Goal: Transaction & Acquisition: Purchase product/service

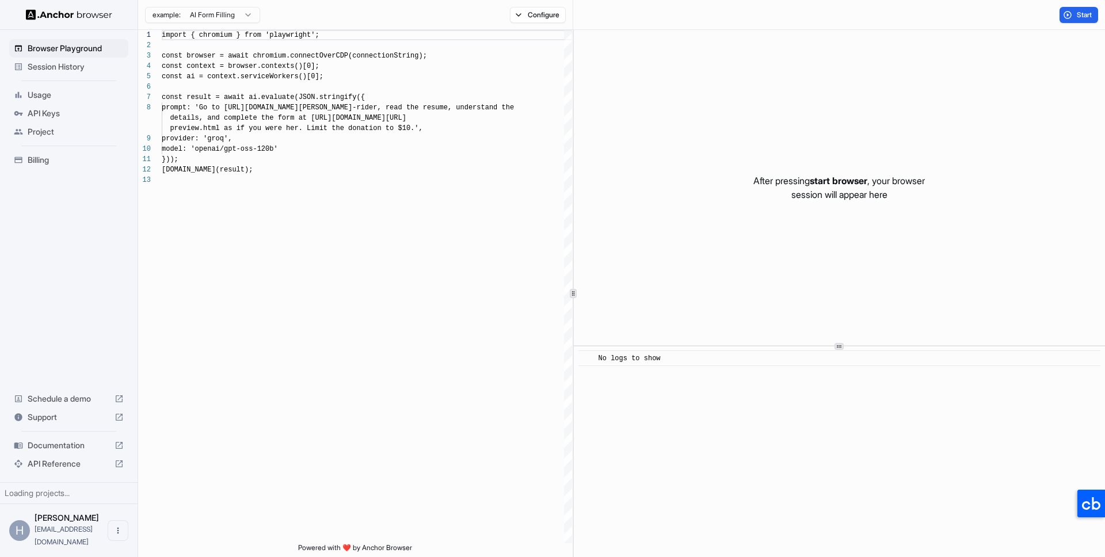
scroll to position [83, 0]
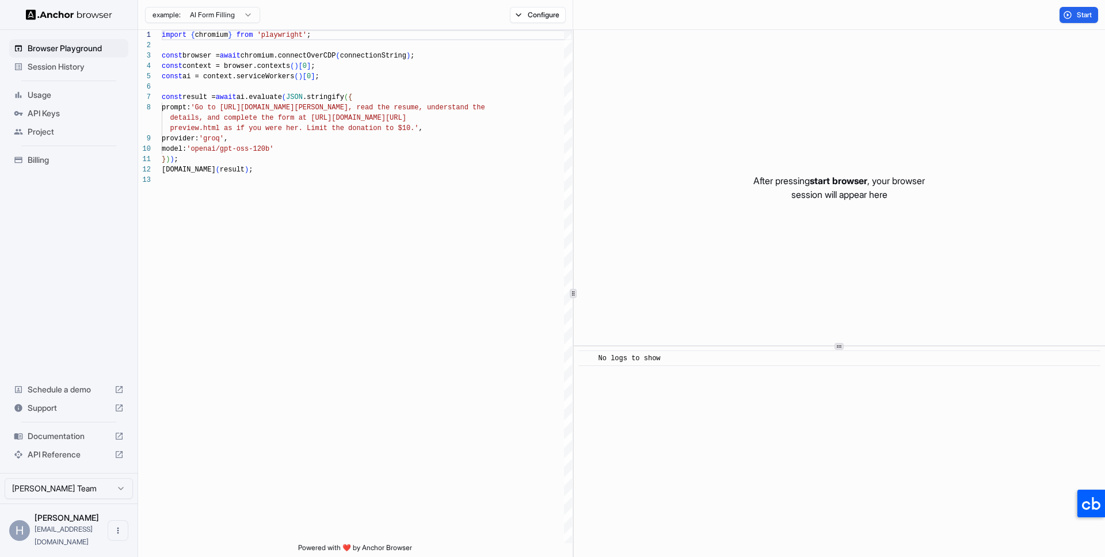
click at [52, 93] on span "Usage" at bounding box center [76, 95] width 96 height 12
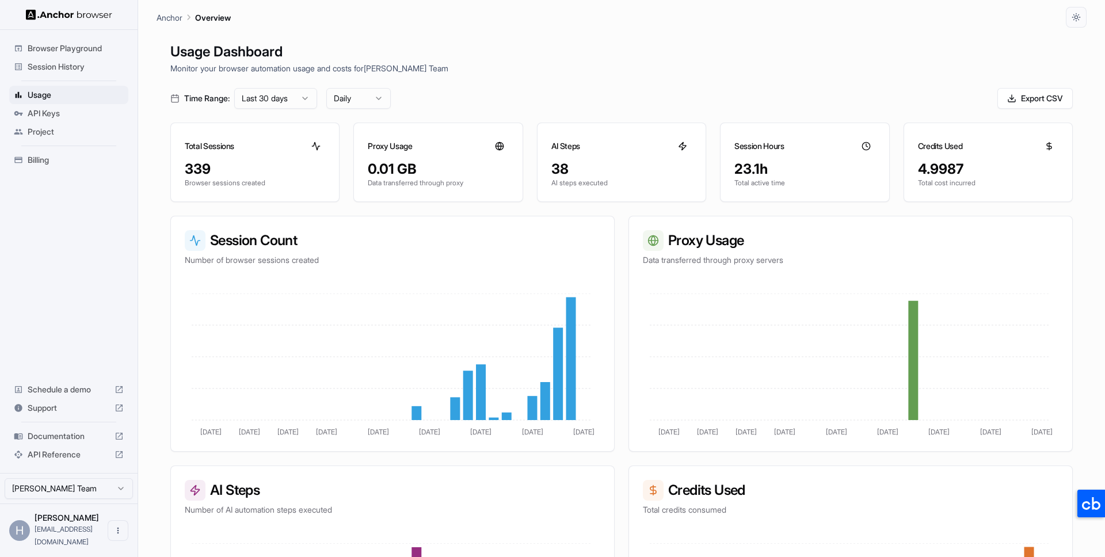
click at [817, 94] on div "Time Range: Last 30 days Daily Export CSV" at bounding box center [621, 98] width 903 height 21
click at [101, 343] on div "Browser Playground Session History Usage API Keys Project Billing Schedule a de…" at bounding box center [69, 251] width 138 height 443
drag, startPoint x: 827, startPoint y: 80, endPoint x: 654, endPoint y: 87, distance: 172.8
click at [826, 79] on div "Usage Dashboard Monitor your browser automation usage and costs for [PERSON_NAM…" at bounding box center [622, 306] width 930 height 557
drag, startPoint x: 48, startPoint y: 290, endPoint x: 50, endPoint y: 329, distance: 38.6
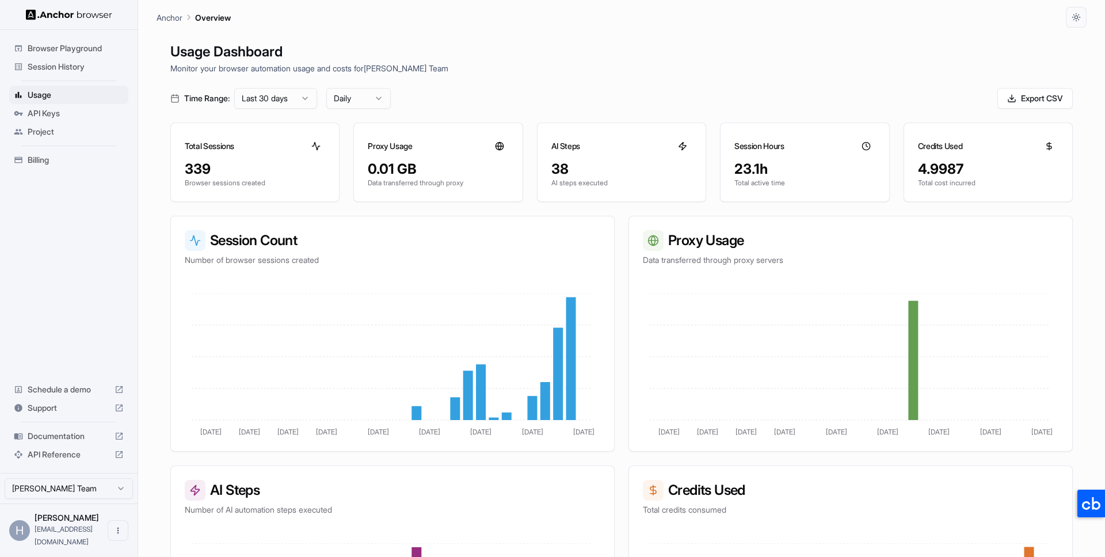
click at [48, 290] on div "Browser Playground Session History Usage API Keys Project Billing Schedule a de…" at bounding box center [69, 251] width 138 height 443
click at [59, 161] on span "Billing" at bounding box center [76, 160] width 96 height 12
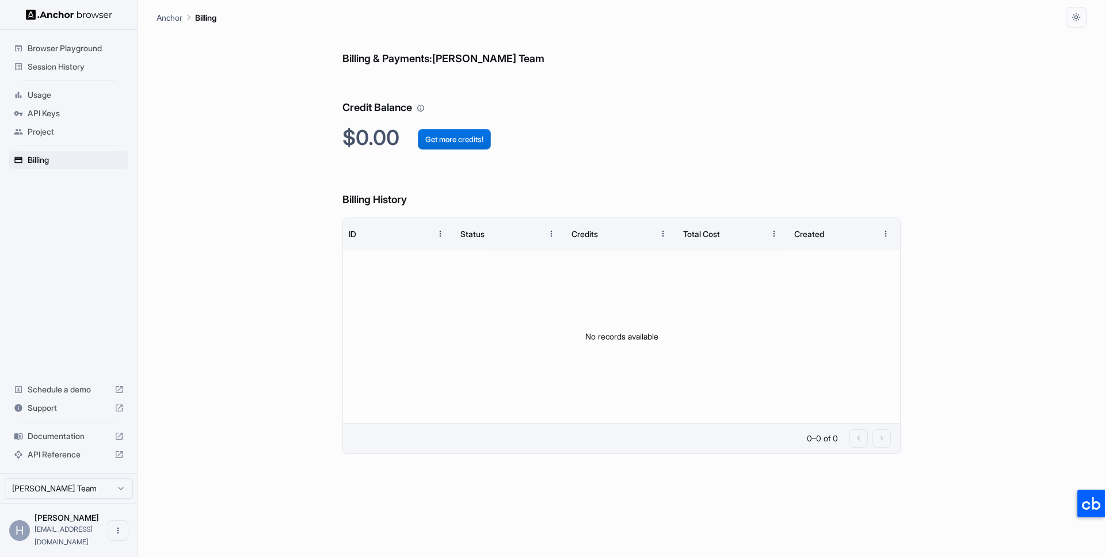
click at [440, 139] on button "Get more credits!" at bounding box center [454, 139] width 73 height 21
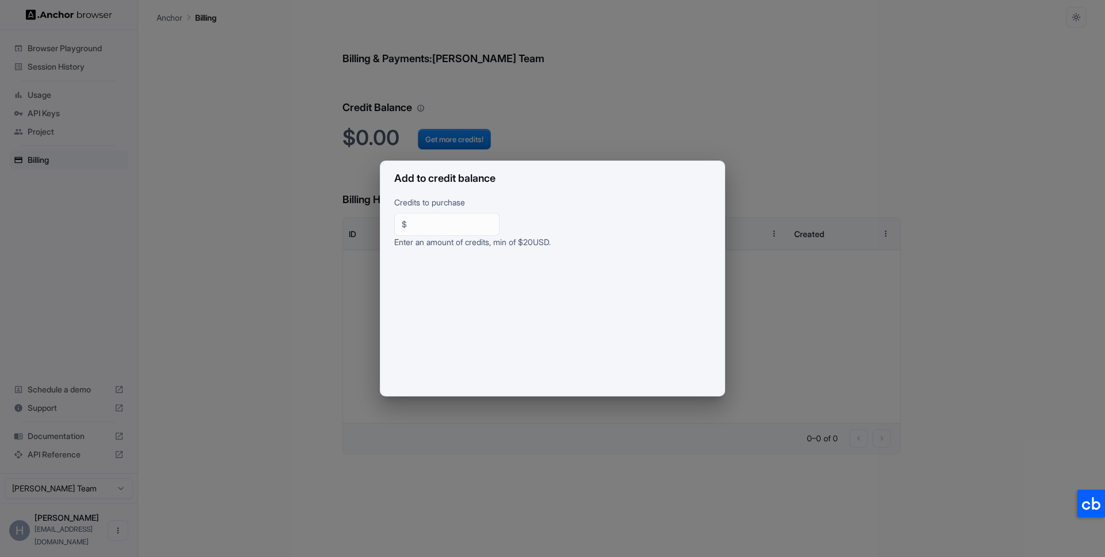
click at [419, 225] on input "**" at bounding box center [452, 225] width 81 height 12
click at [585, 231] on div "Credits to purchase $ ** ​ Enter an amount of credits, min of $ 20 USD." at bounding box center [553, 296] width 344 height 200
click at [455, 225] on input "**" at bounding box center [452, 225] width 81 height 12
drag, startPoint x: 408, startPoint y: 219, endPoint x: 359, endPoint y: 217, distance: 49.0
click at [359, 217] on div "Add to credit balance Credits to purchase $ ** ​ Enter an amount of credits, mi…" at bounding box center [552, 278] width 1105 height 557
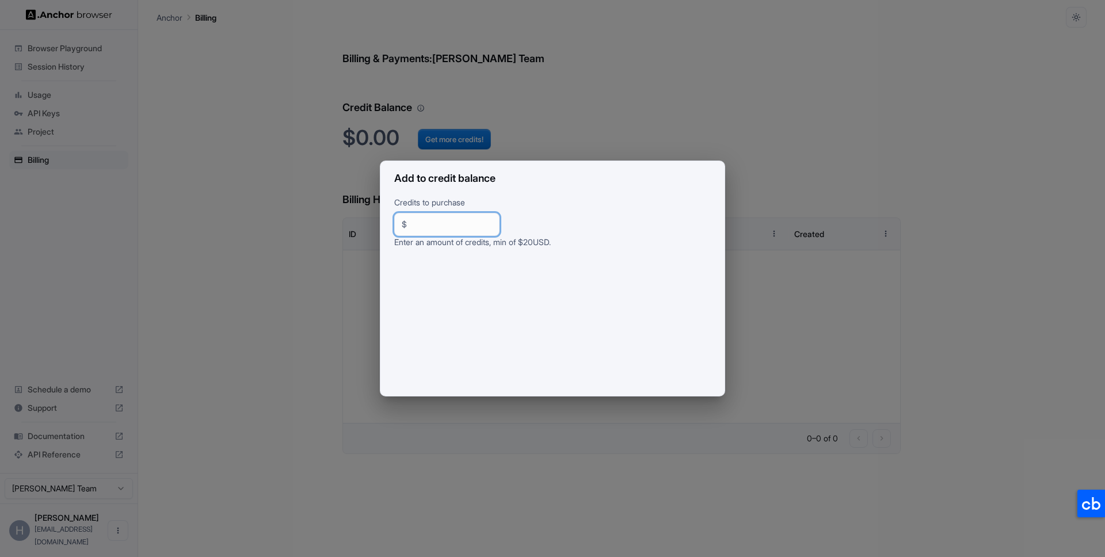
type input "**"
click at [613, 203] on p "Credits to purchase" at bounding box center [552, 204] width 317 height 17
click at [428, 223] on input "**" at bounding box center [452, 225] width 81 height 12
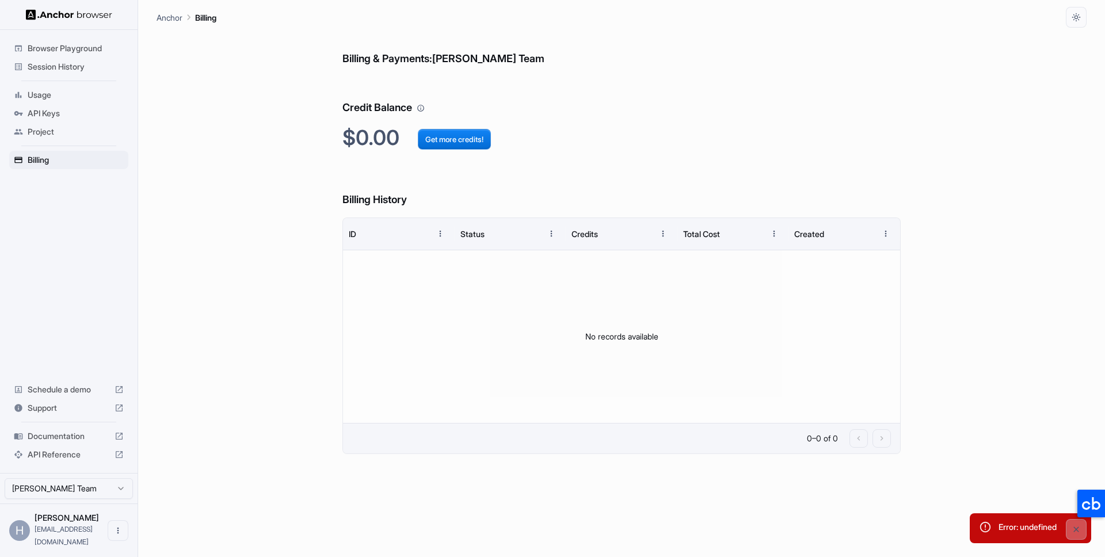
click at [1012, 522] on div "Error: undefined" at bounding box center [1028, 528] width 58 height 23
click at [303, 264] on div "Billing & Payments: [PERSON_NAME] Team Credit Balance $0.00 Get more credits! B…" at bounding box center [622, 293] width 930 height 530
click at [244, 202] on div "Billing & Payments: [PERSON_NAME] Team Credit Balance $0.00 Get more credits! B…" at bounding box center [622, 293] width 930 height 530
click at [267, 271] on div "Billing & Payments: [PERSON_NAME] Team Credit Balance $0.00 Get more credits! B…" at bounding box center [622, 293] width 930 height 530
click at [558, 350] on div "No records available" at bounding box center [621, 336] width 557 height 173
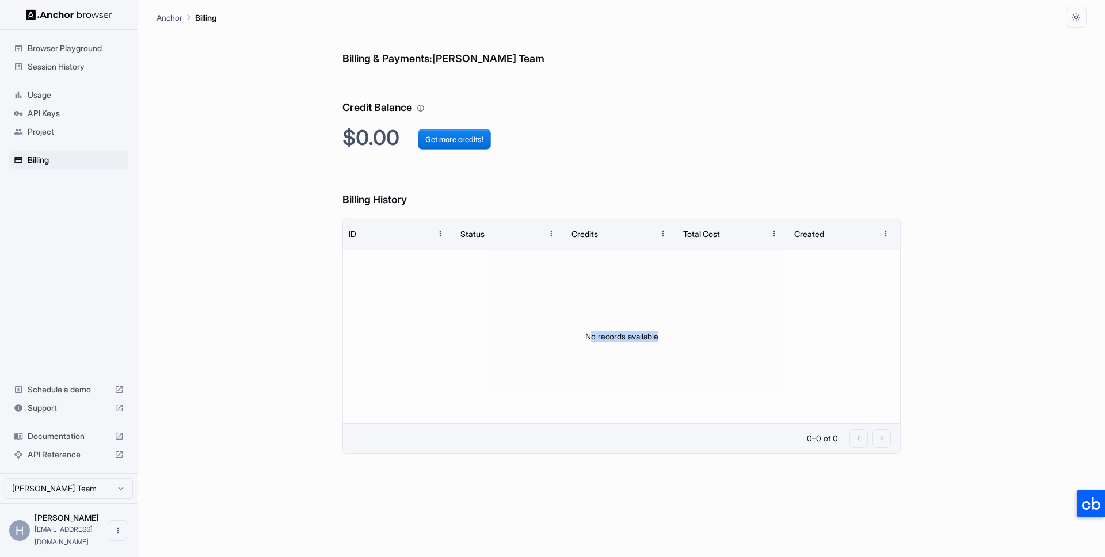
drag, startPoint x: 607, startPoint y: 338, endPoint x: 661, endPoint y: 338, distance: 54.1
click at [661, 338] on div "No records available" at bounding box center [621, 336] width 557 height 173
drag, startPoint x: 615, startPoint y: 354, endPoint x: 369, endPoint y: 351, distance: 246.4
click at [615, 354] on div "No records available" at bounding box center [621, 336] width 557 height 173
drag, startPoint x: 286, startPoint y: 343, endPoint x: 343, endPoint y: 351, distance: 58.1
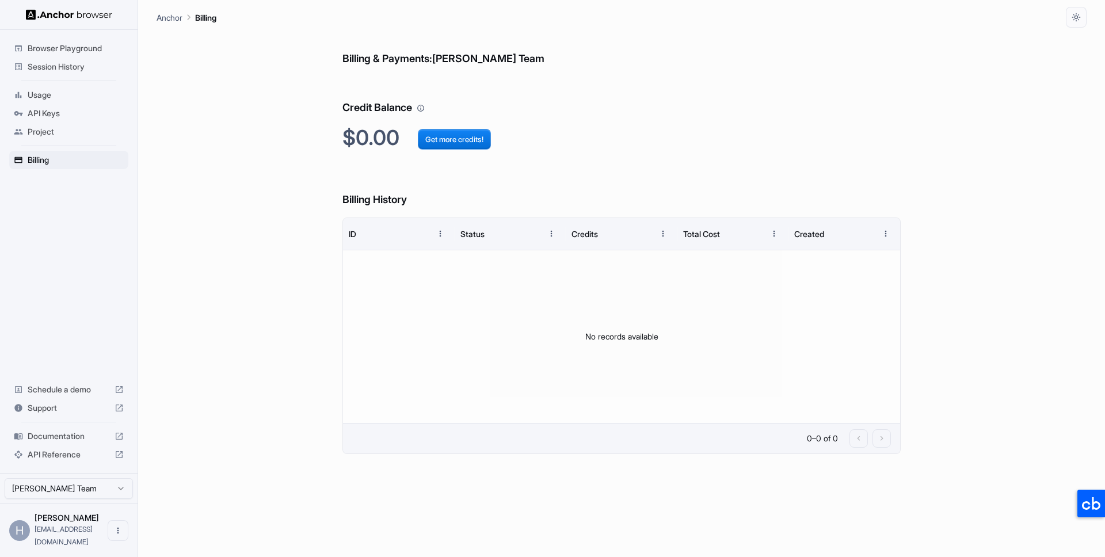
click at [286, 343] on div "Billing & Payments: [PERSON_NAME] Team Credit Balance $0.00 Get more credits! B…" at bounding box center [622, 293] width 930 height 530
drag, startPoint x: 495, startPoint y: 347, endPoint x: 204, endPoint y: 348, distance: 290.2
click at [495, 347] on div "No records available" at bounding box center [621, 336] width 557 height 173
click at [180, 343] on div "Billing & Payments: [PERSON_NAME] Team Credit Balance $0.00 Get more credits! B…" at bounding box center [622, 293] width 930 height 530
click at [579, 344] on div "No records available" at bounding box center [621, 336] width 557 height 173
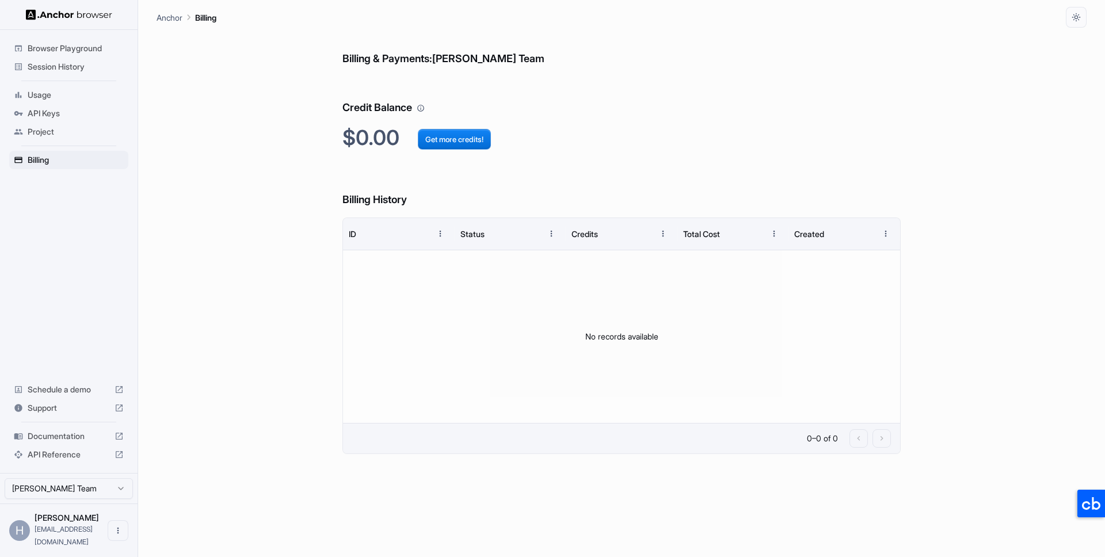
click at [208, 262] on div "Billing & Payments: [PERSON_NAME] Team Credit Balance $0.00 Get more credits! B…" at bounding box center [622, 293] width 930 height 530
click at [523, 340] on div "No records available" at bounding box center [621, 336] width 557 height 173
click at [271, 280] on div "Billing & Payments: [PERSON_NAME] Team Credit Balance $0.00 Get more credits! B…" at bounding box center [622, 293] width 930 height 530
click at [444, 330] on div "No records available" at bounding box center [621, 336] width 557 height 173
click at [222, 297] on div "Billing & Payments: [PERSON_NAME] Team Credit Balance $0.00 Get more credits! B…" at bounding box center [622, 293] width 930 height 530
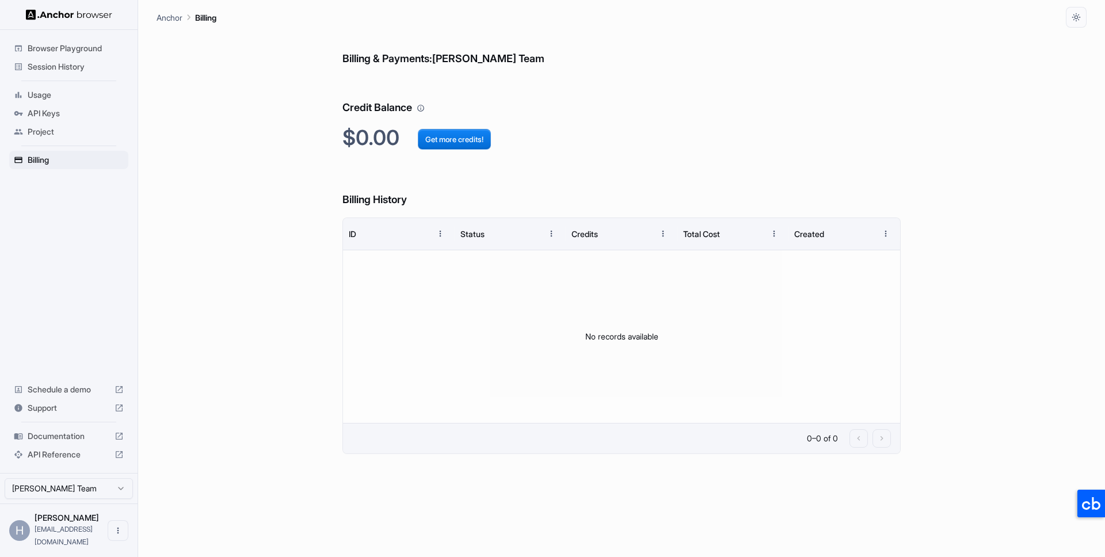
click at [497, 340] on div "No records available" at bounding box center [621, 336] width 557 height 173
click at [267, 302] on div "Billing & Payments: [PERSON_NAME] Team Credit Balance $0.00 Get more credits! B…" at bounding box center [622, 293] width 930 height 530
click at [452, 330] on div "No records available" at bounding box center [621, 336] width 557 height 173
click at [258, 286] on div "Billing & Payments: [PERSON_NAME] Team Credit Balance $0.00 Get more credits! B…" at bounding box center [622, 293] width 930 height 530
click at [431, 337] on div "No records available" at bounding box center [621, 336] width 557 height 173
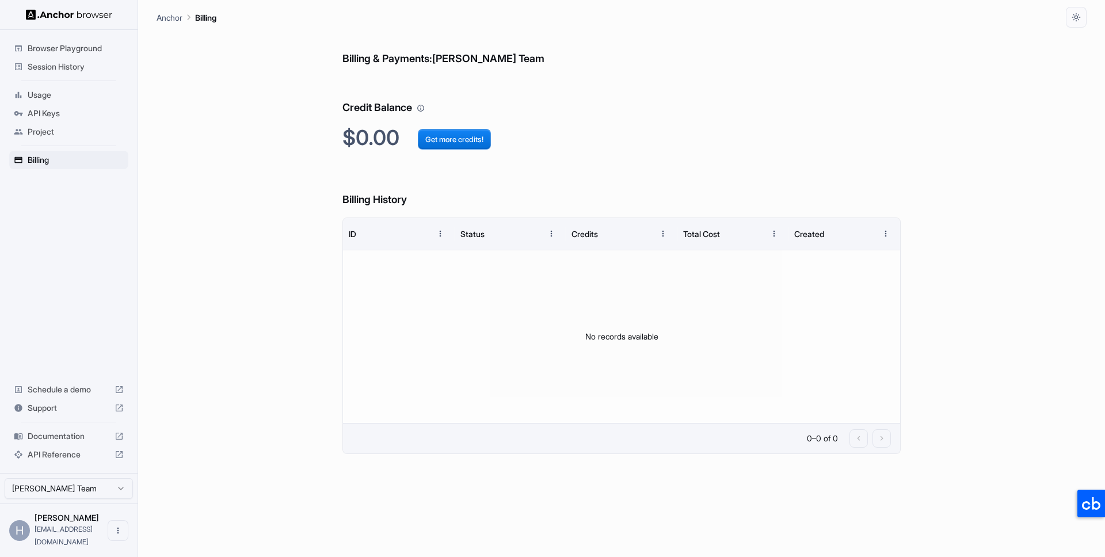
click at [264, 301] on div "Billing & Payments: [PERSON_NAME] Team Credit Balance $0.00 Get more credits! B…" at bounding box center [622, 293] width 930 height 530
click at [596, 174] on h6 "Billing History" at bounding box center [622, 189] width 558 height 40
click at [231, 176] on div "Billing & Payments: [PERSON_NAME] Team Credit Balance $0.00 Get more credits! B…" at bounding box center [622, 293] width 930 height 530
click at [566, 169] on h6 "Billing History" at bounding box center [622, 189] width 558 height 40
click at [515, 180] on h6 "Billing History" at bounding box center [622, 189] width 558 height 40
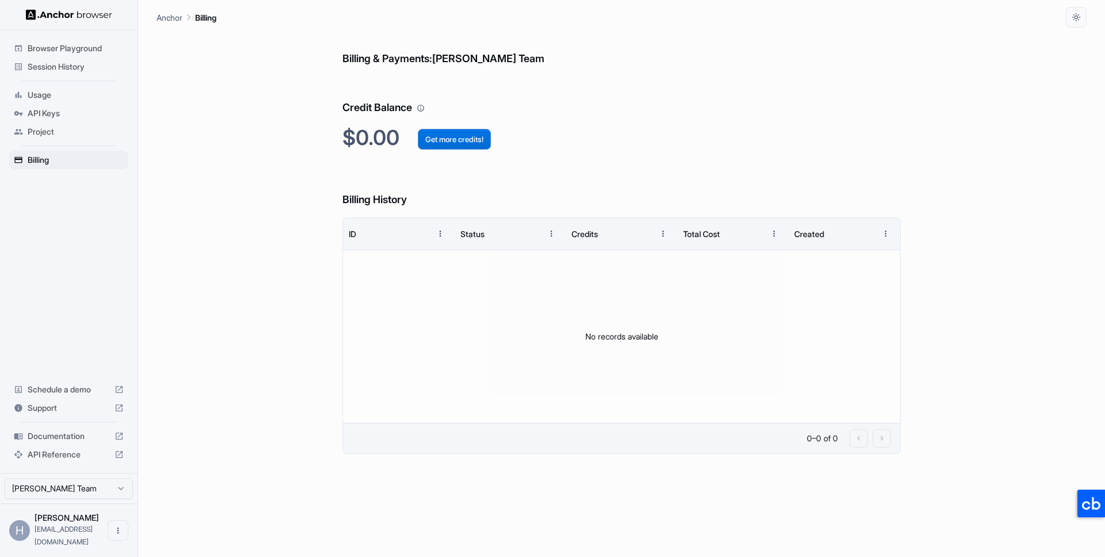
click at [452, 143] on button "Get more credits!" at bounding box center [454, 139] width 73 height 21
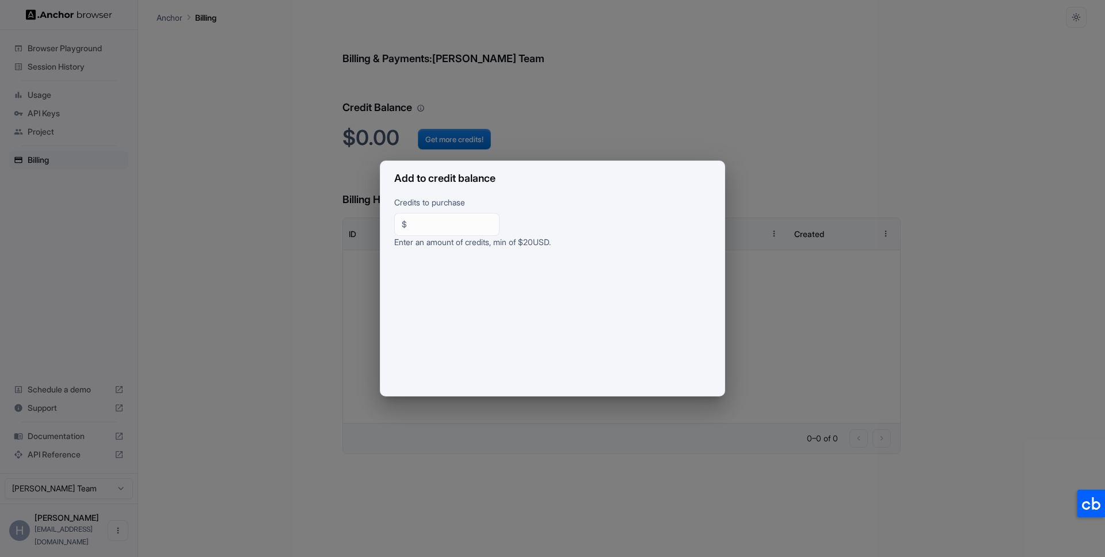
click at [432, 224] on input "**" at bounding box center [452, 225] width 81 height 12
type input "**"
click at [595, 209] on p "Credits to purchase" at bounding box center [552, 204] width 317 height 17
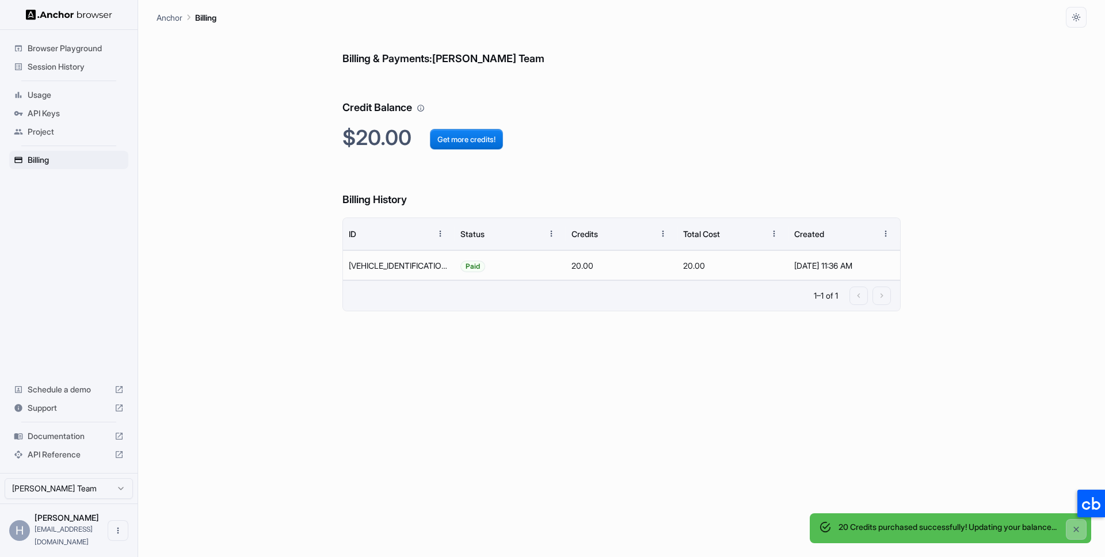
drag, startPoint x: 302, startPoint y: 320, endPoint x: 310, endPoint y: 327, distance: 11.0
click at [302, 320] on div "Billing & Payments: Hung Hoang Team Credit Balance $20.00 Get more credits! Bil…" at bounding box center [622, 293] width 930 height 530
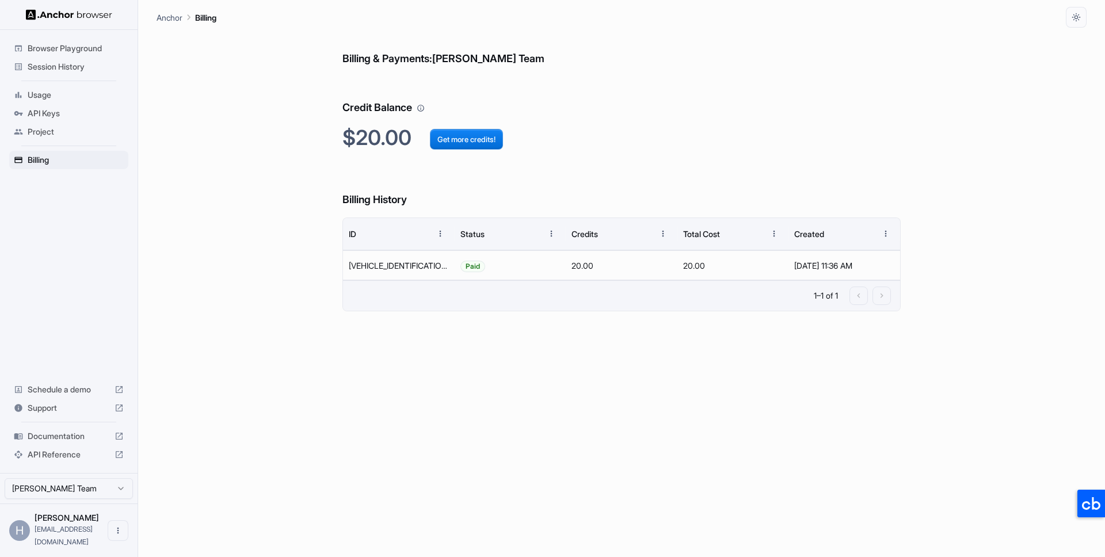
click at [508, 375] on div "Billing & Payments: Hung Hoang Team Credit Balance $20.00 Get more credits! Bil…" at bounding box center [622, 293] width 558 height 530
drag, startPoint x: 406, startPoint y: 381, endPoint x: 319, endPoint y: 349, distance: 92.5
click at [405, 379] on div "Billing & Payments: Hung Hoang Team Credit Balance $20.00 Get more credits! Bil…" at bounding box center [622, 293] width 558 height 530
click at [212, 264] on div "Billing & Payments: Hung Hoang Team Credit Balance $20.00 Get more credits! Bil…" at bounding box center [622, 293] width 930 height 530
drag, startPoint x: 59, startPoint y: 330, endPoint x: 228, endPoint y: 414, distance: 188.2
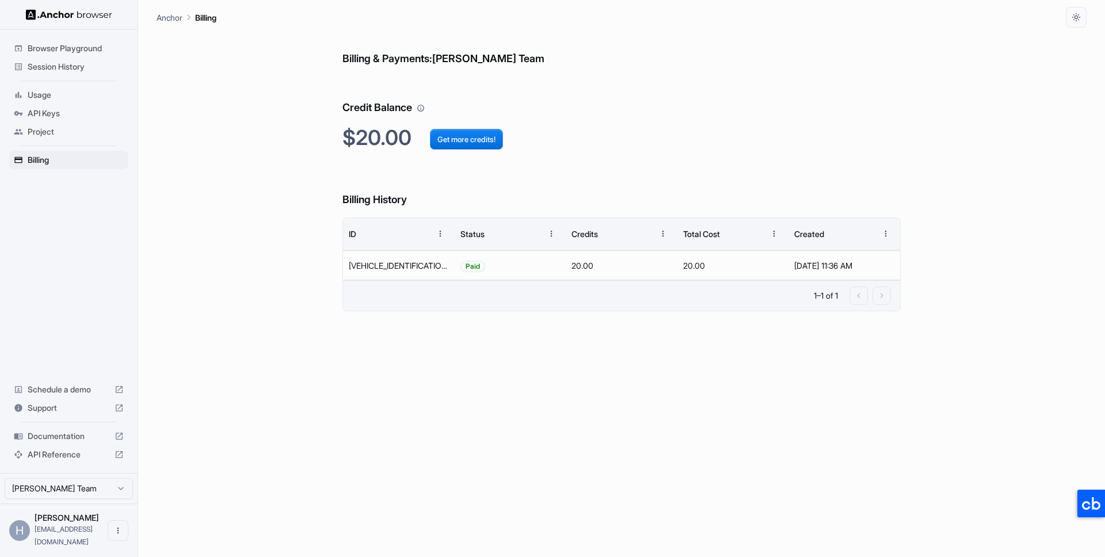
click at [60, 330] on div "Browser Playground Session History Usage API Keys Project Billing Schedule a de…" at bounding box center [69, 251] width 138 height 443
click at [360, 444] on div "Billing & Payments: Hung Hoang Team Credit Balance $20.00 Get more credits! Bil…" at bounding box center [622, 293] width 558 height 530
click at [89, 283] on div "Browser Playground Session History Usage API Keys Project Billing Schedule a de…" at bounding box center [69, 251] width 138 height 443
click at [438, 415] on div "Billing & Payments: Hung Hoang Team Credit Balance $20.00 Get more credits! Bil…" at bounding box center [622, 293] width 558 height 530
click at [68, 306] on div "Browser Playground Session History Usage API Keys Project Billing Schedule a de…" at bounding box center [69, 251] width 138 height 443
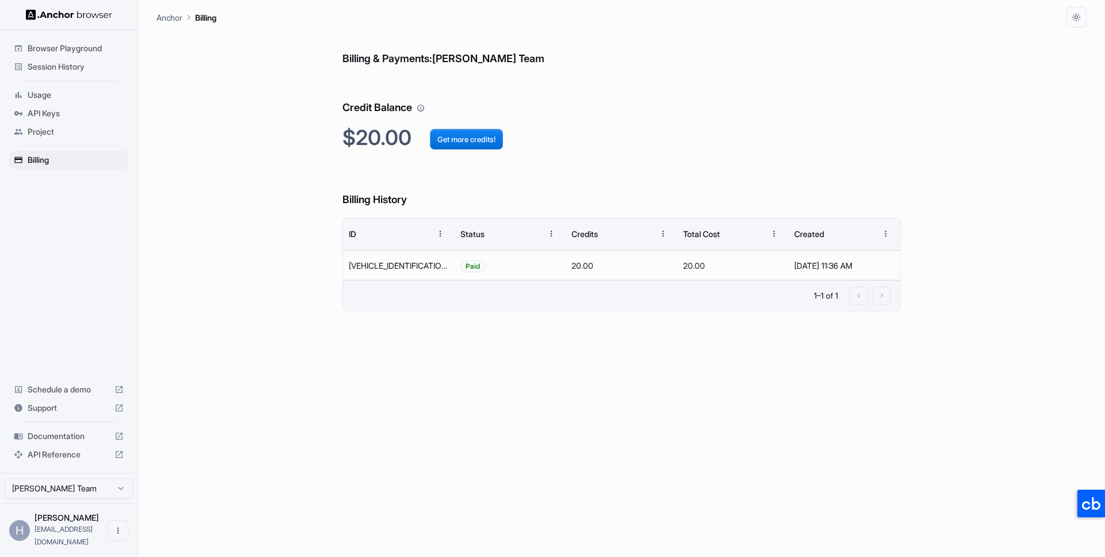
click at [69, 539] on span "[EMAIL_ADDRESS][DOMAIN_NAME]" at bounding box center [64, 535] width 58 height 21
click at [111, 537] on button "Open menu" at bounding box center [118, 530] width 21 height 21
drag, startPoint x: 299, startPoint y: 438, endPoint x: 200, endPoint y: 402, distance: 105.3
click at [294, 438] on div at bounding box center [552, 278] width 1105 height 557
drag, startPoint x: 57, startPoint y: 306, endPoint x: 58, endPoint y: 301, distance: 5.8
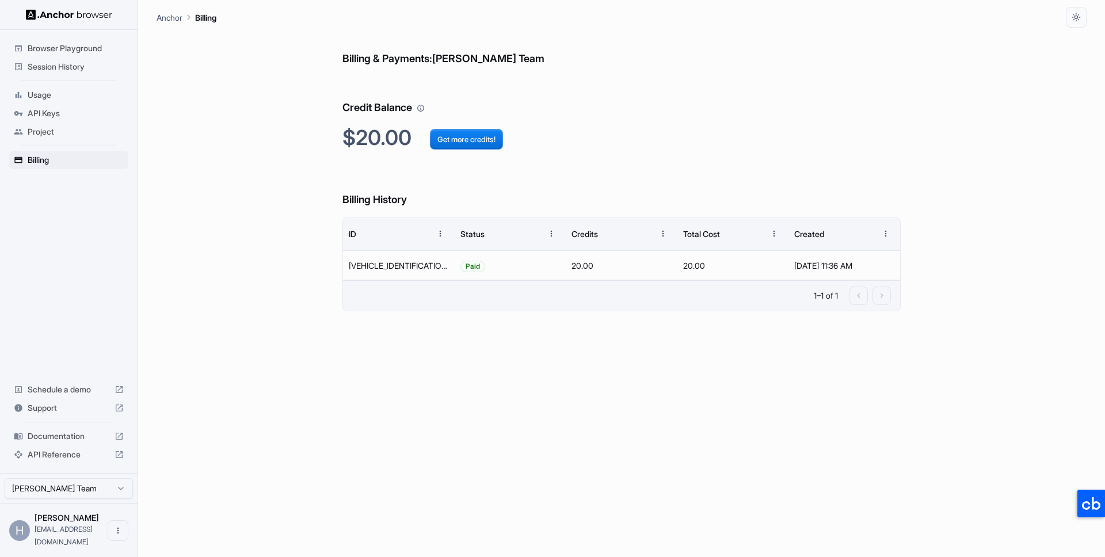
click at [58, 301] on div "Browser Playground Session History Usage API Keys Project Billing Schedule a de…" at bounding box center [69, 251] width 138 height 443
click at [93, 229] on div "Browser Playground Session History Usage API Keys Project Billing Schedule a de…" at bounding box center [69, 251] width 138 height 443
click at [43, 128] on span "Project" at bounding box center [76, 132] width 96 height 12
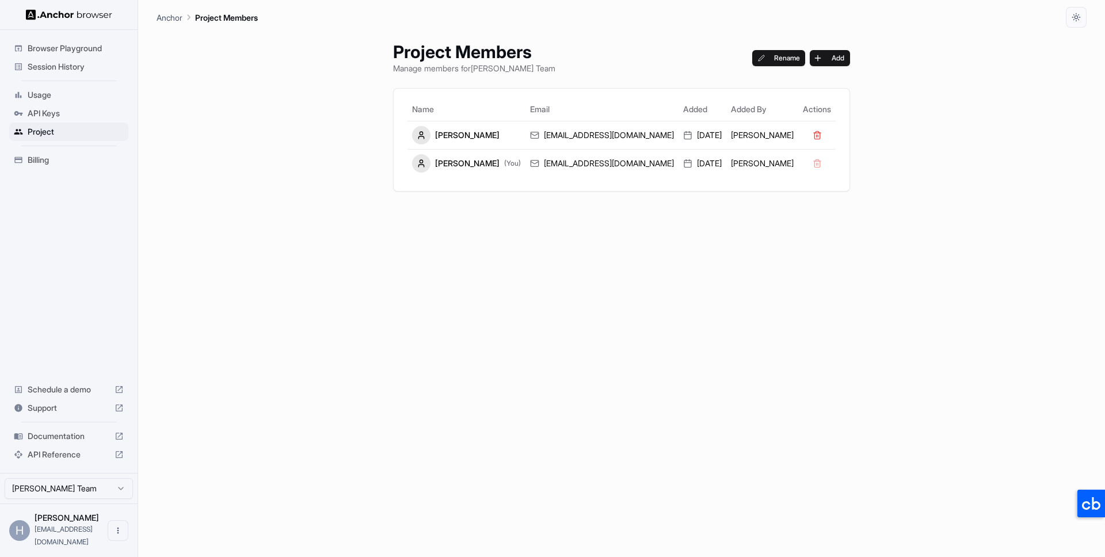
click at [270, 243] on div "Project Members Manage members for Hung Hoang Team Rename Add Name Email Added …" at bounding box center [622, 293] width 930 height 530
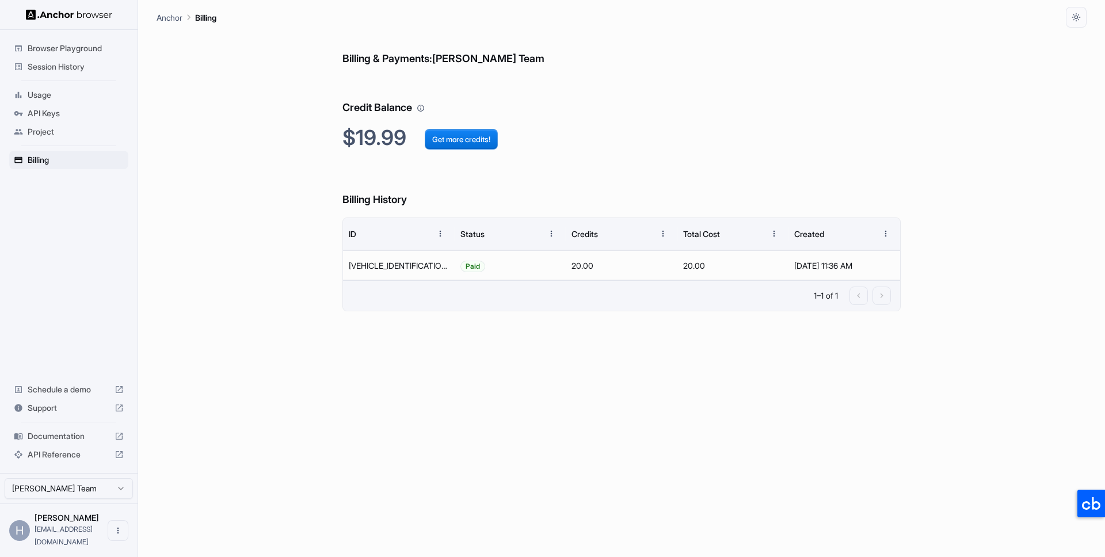
click at [165, 16] on p "Anchor" at bounding box center [170, 18] width 26 height 12
click at [77, 284] on div "Browser Playground Session History Usage API Keys Project Billing Schedule a de…" at bounding box center [69, 251] width 138 height 443
click at [79, 284] on div "Browser Playground Session History Usage API Keys Project Billing Schedule a de…" at bounding box center [69, 251] width 138 height 443
click at [103, 503] on html "Browser Playground Session History Usage API Keys Project Billing Schedule a de…" at bounding box center [552, 278] width 1105 height 557
click at [249, 473] on html "Browser Playground Session History Usage API Keys Project Billing Schedule a de…" at bounding box center [552, 278] width 1105 height 557
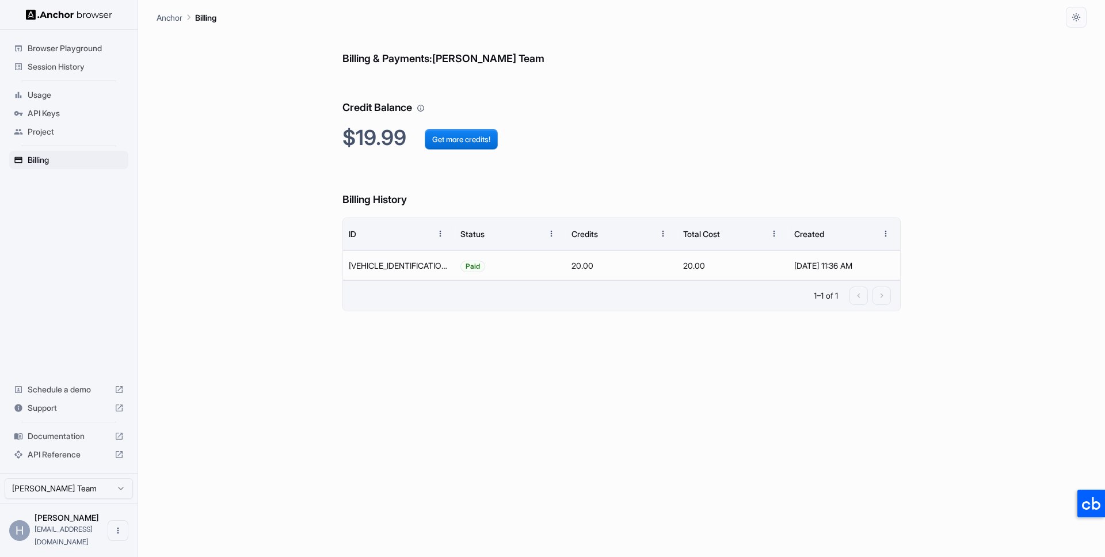
drag, startPoint x: 54, startPoint y: 539, endPoint x: 62, endPoint y: 539, distance: 8.1
click at [54, 539] on span "[EMAIL_ADDRESS][DOMAIN_NAME]" at bounding box center [64, 535] width 58 height 21
click at [121, 535] on icon "Open menu" at bounding box center [117, 530] width 9 height 9
click at [244, 481] on div at bounding box center [552, 278] width 1105 height 557
click at [649, 178] on h6 "Billing History" at bounding box center [622, 189] width 558 height 40
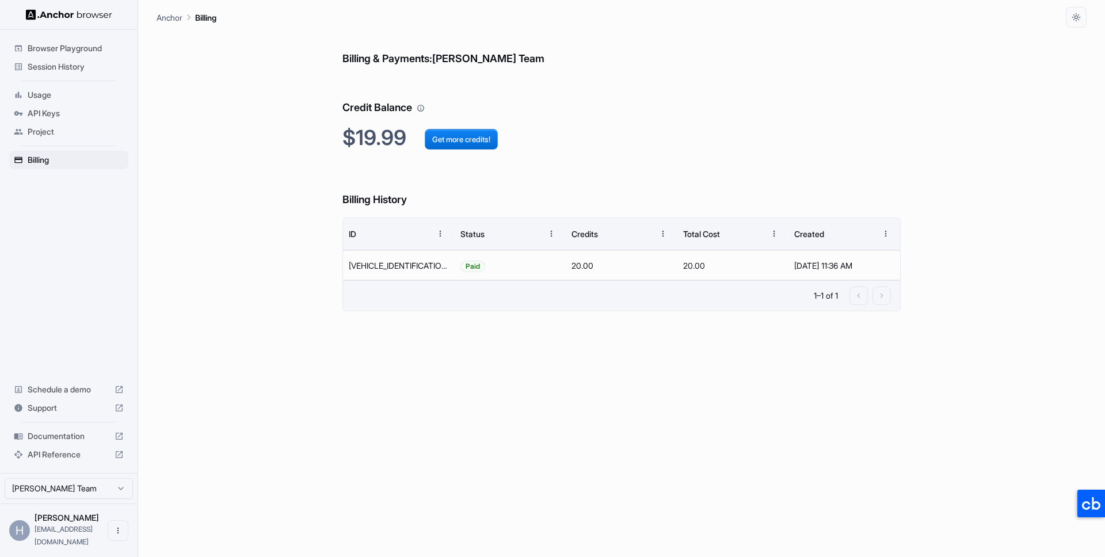
click at [623, 203] on h6 "Billing History" at bounding box center [622, 189] width 558 height 40
